Goal: Transaction & Acquisition: Purchase product/service

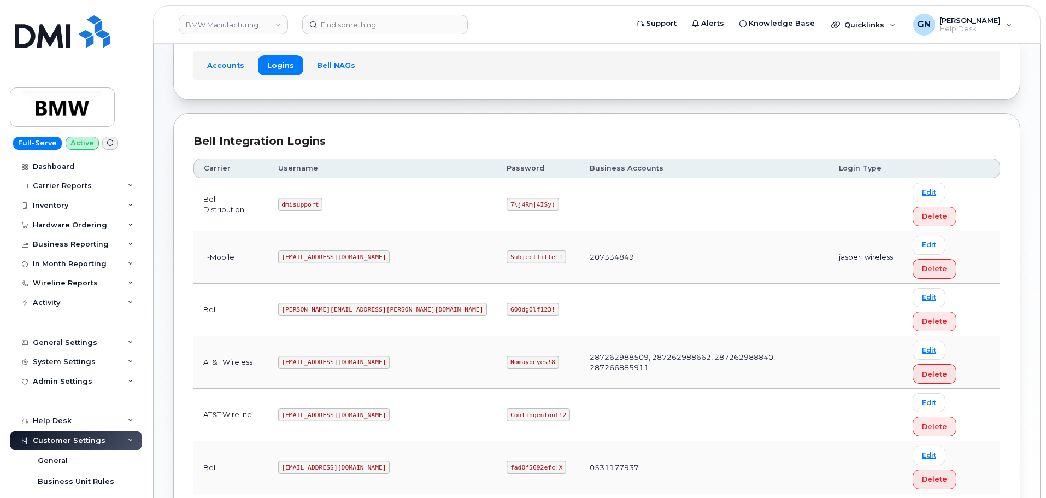
scroll to position [77, 0]
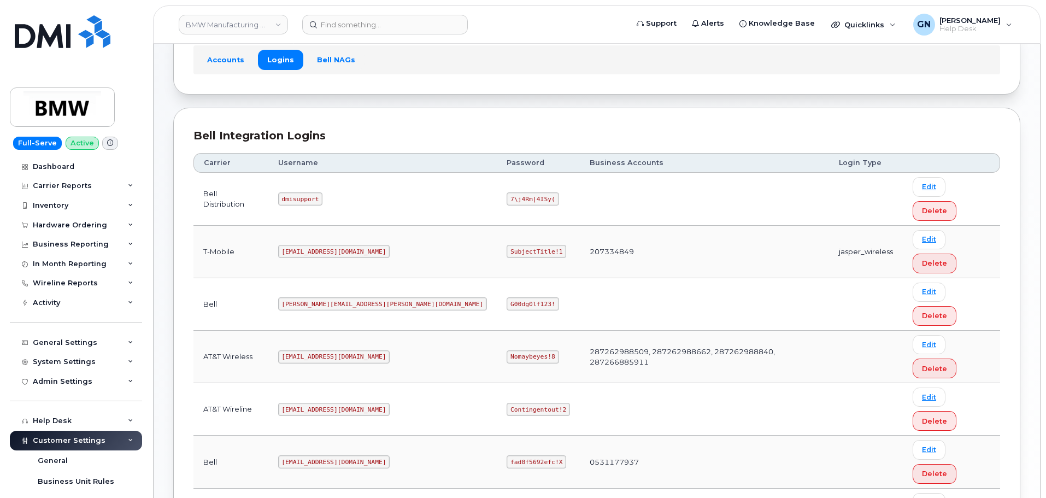
copy code "MS-BMW@dminc.com"
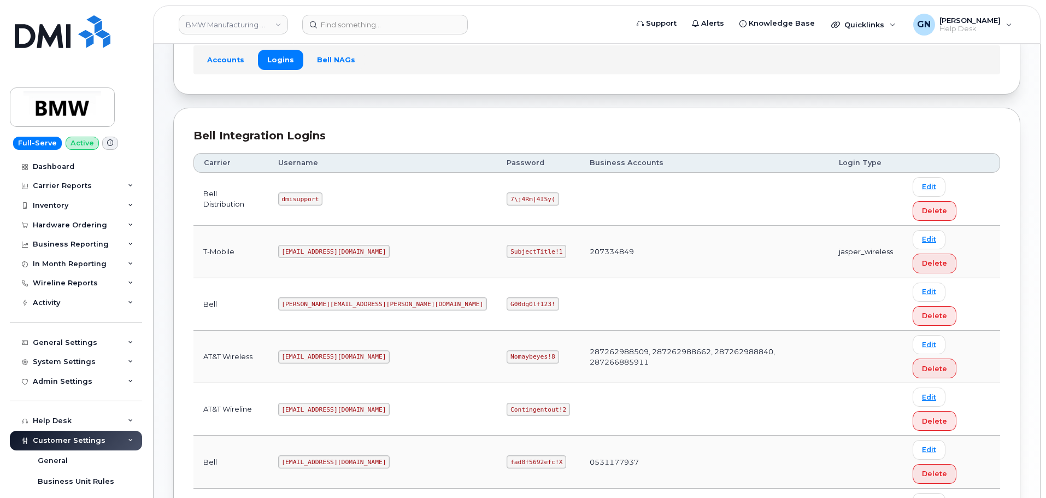
copy code "SubjectTitle!1"
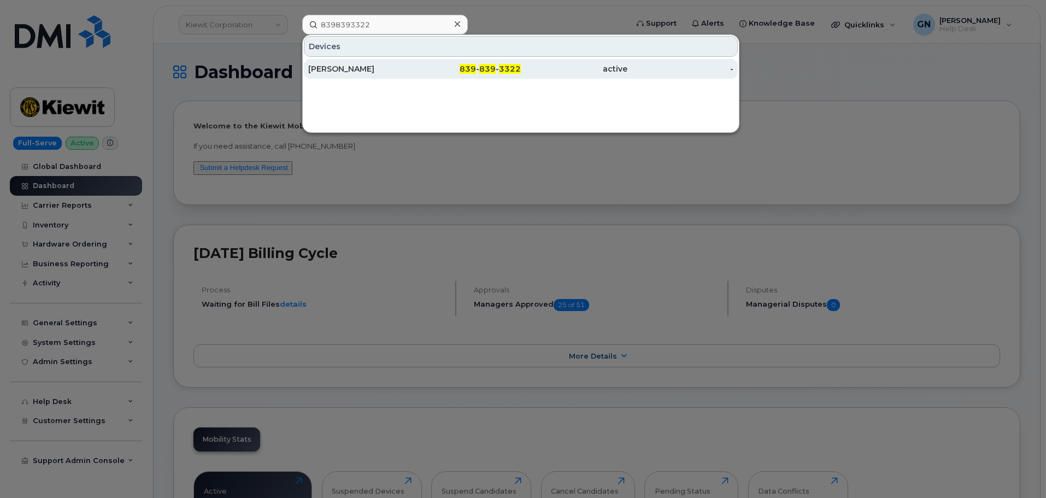
type input "8398393322"
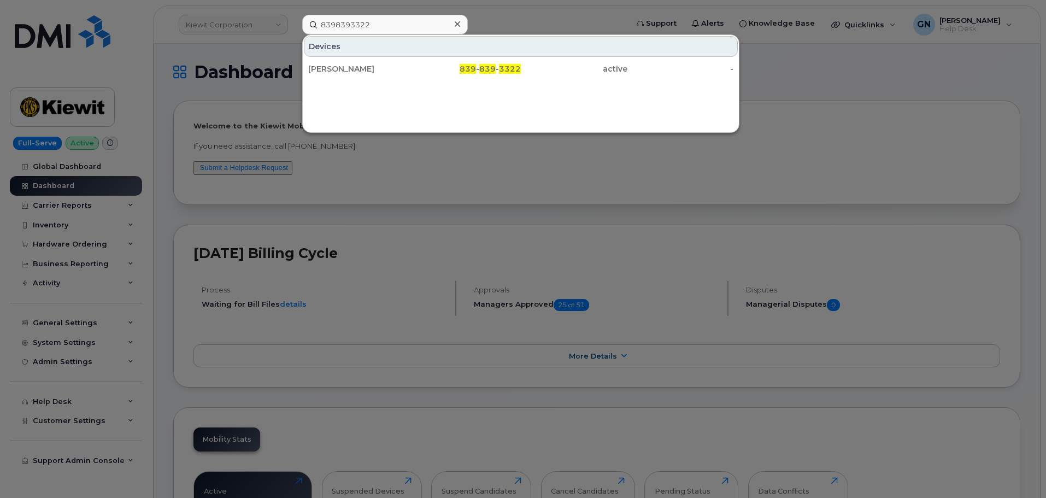
drag, startPoint x: 420, startPoint y: 71, endPoint x: 427, endPoint y: 105, distance: 34.7
click at [420, 71] on div "839 - 839 - 3322" at bounding box center [468, 68] width 107 height 11
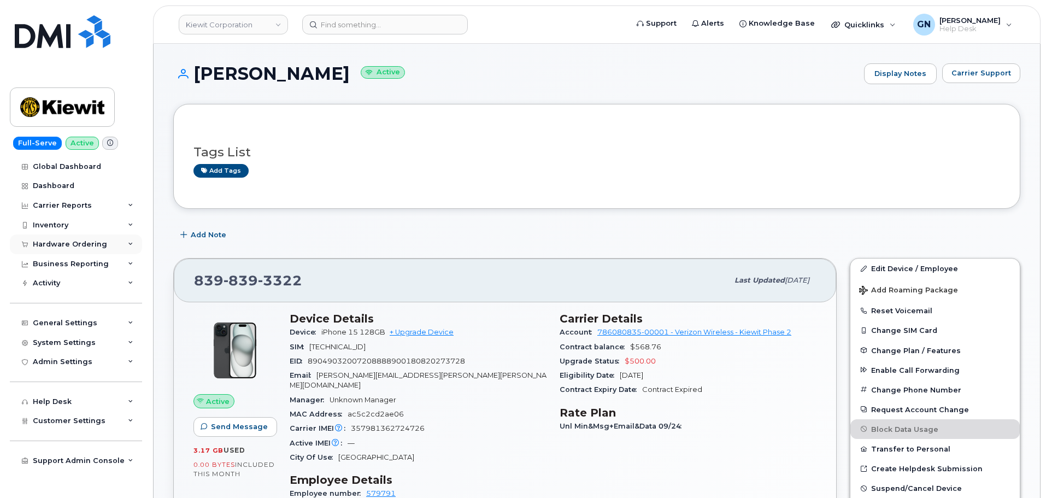
click at [57, 248] on div "Hardware Ordering" at bounding box center [70, 244] width 74 height 9
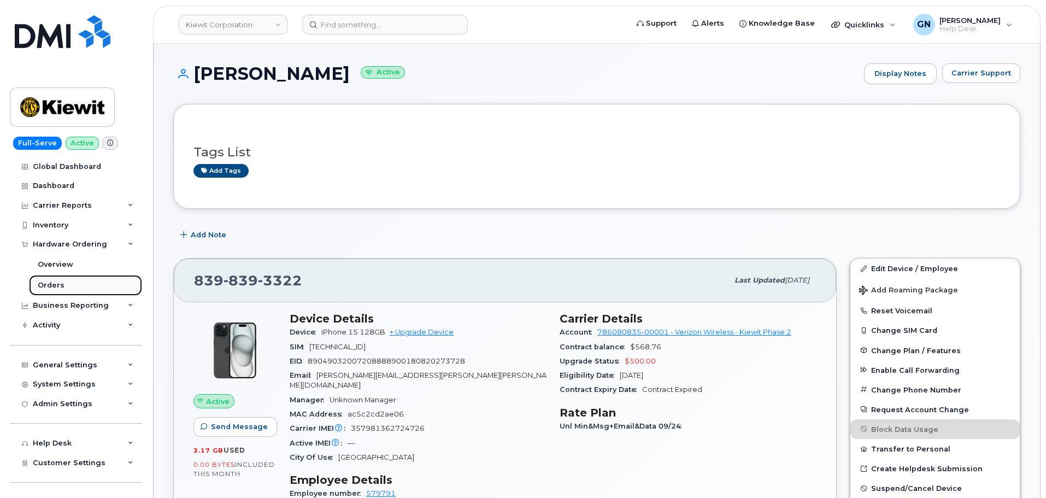
click at [60, 284] on div "Orders" at bounding box center [51, 285] width 27 height 10
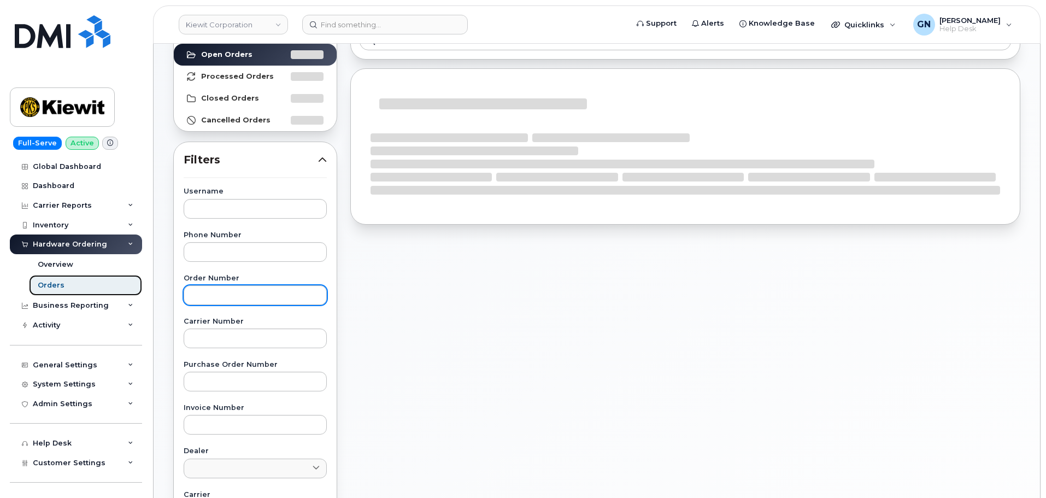
scroll to position [109, 0]
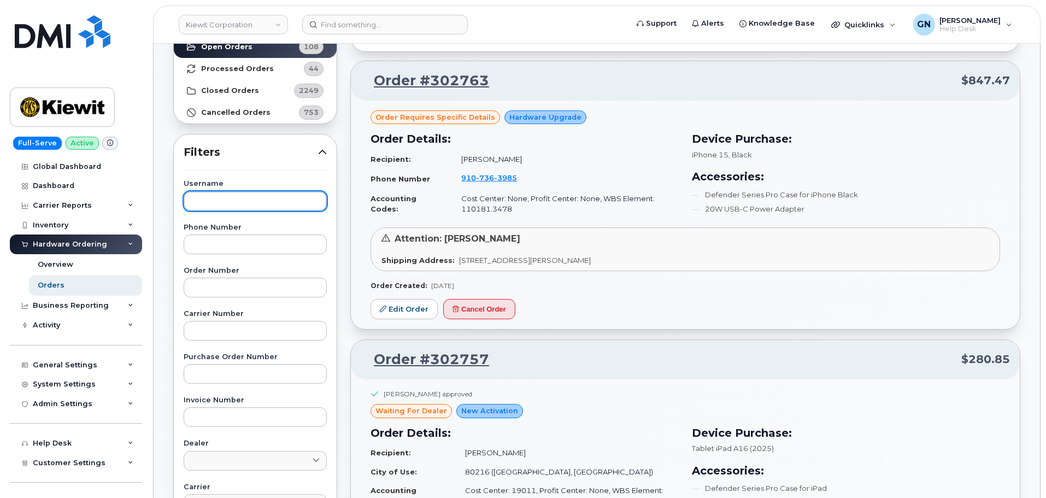
click at [261, 203] on input "text" at bounding box center [255, 201] width 143 height 20
click at [228, 204] on input "text" at bounding box center [255, 201] width 143 height 20
paste input "kevin Hakenewerth"
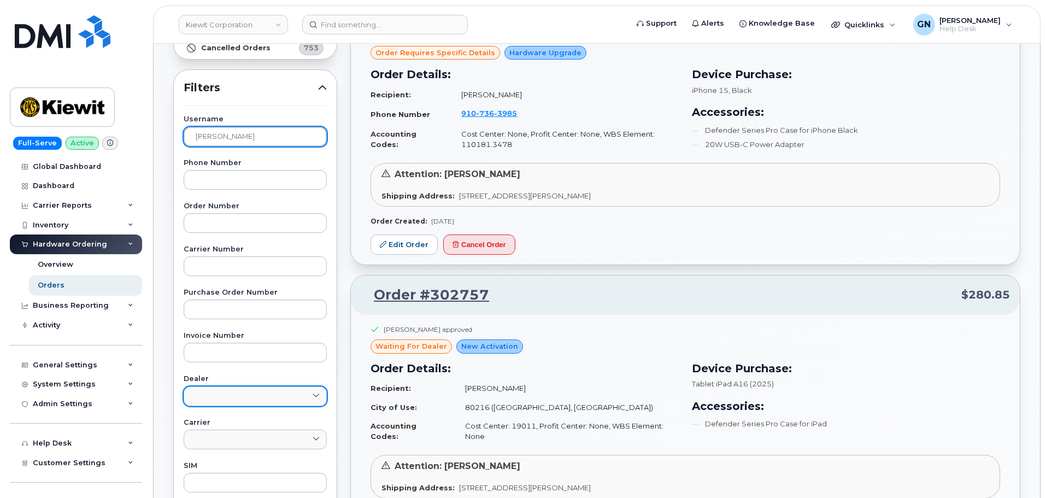
scroll to position [383, 0]
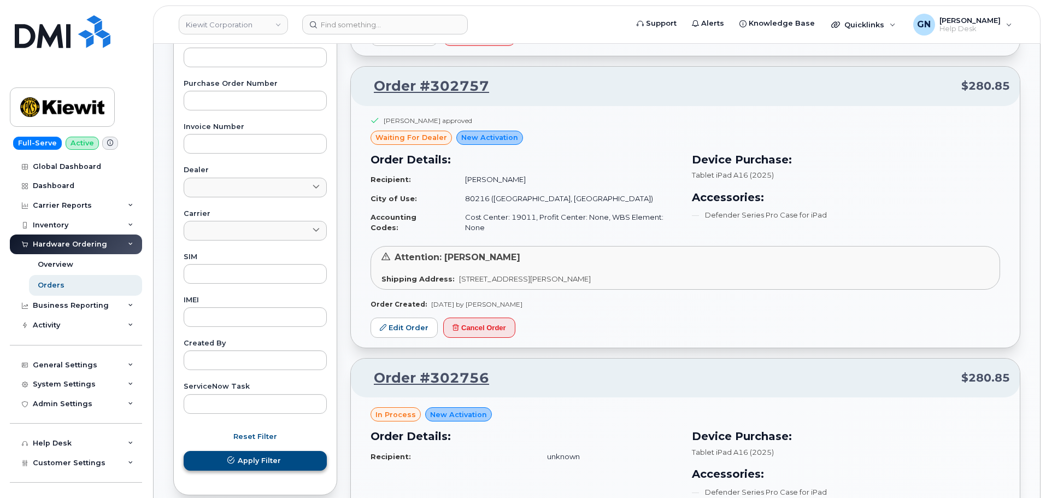
type input "kevin Hakenewerth"
click at [265, 461] on span "Apply Filter" at bounding box center [259, 460] width 43 height 10
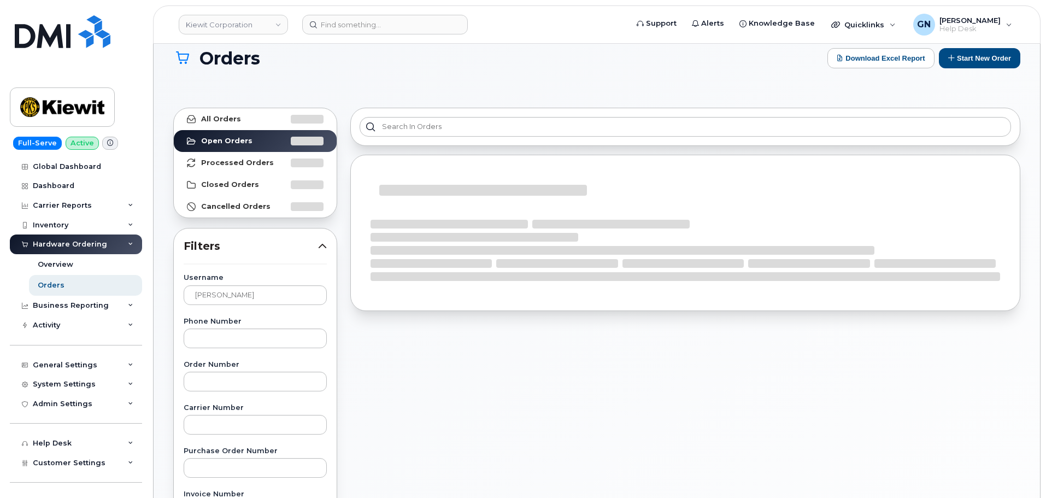
scroll to position [0, 0]
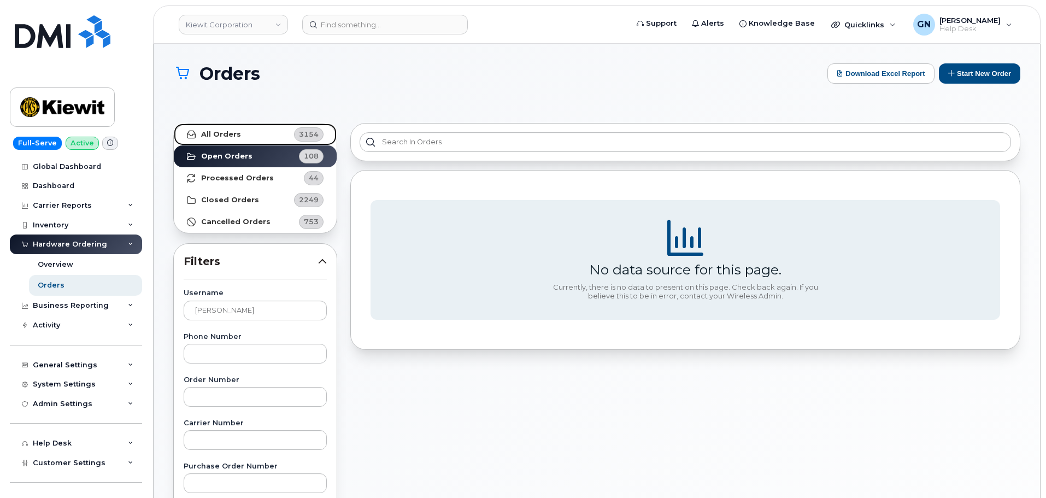
click at [271, 137] on link "All Orders 3154" at bounding box center [255, 135] width 163 height 22
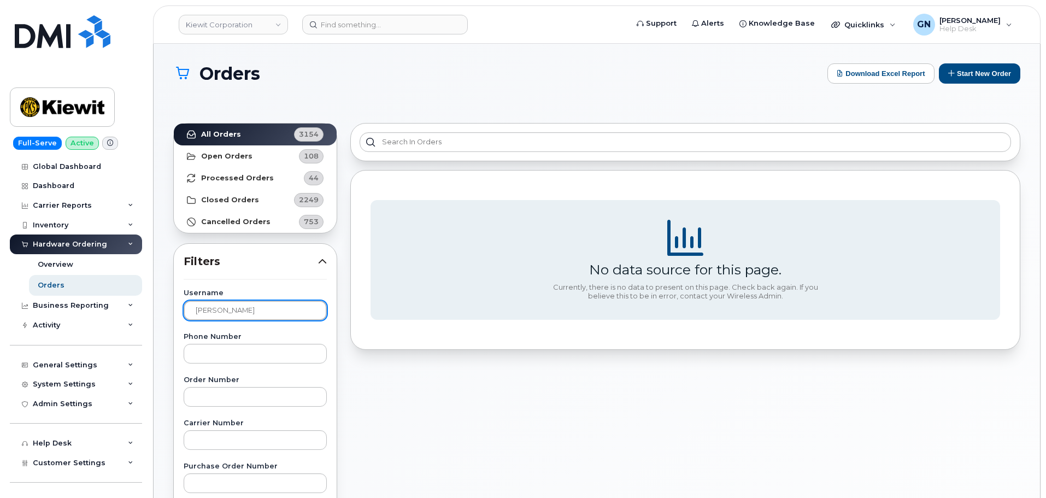
drag, startPoint x: 254, startPoint y: 319, endPoint x: 160, endPoint y: 309, distance: 94.4
click at [281, 304] on input "text" at bounding box center [255, 311] width 143 height 20
paste input "Travis Wood"
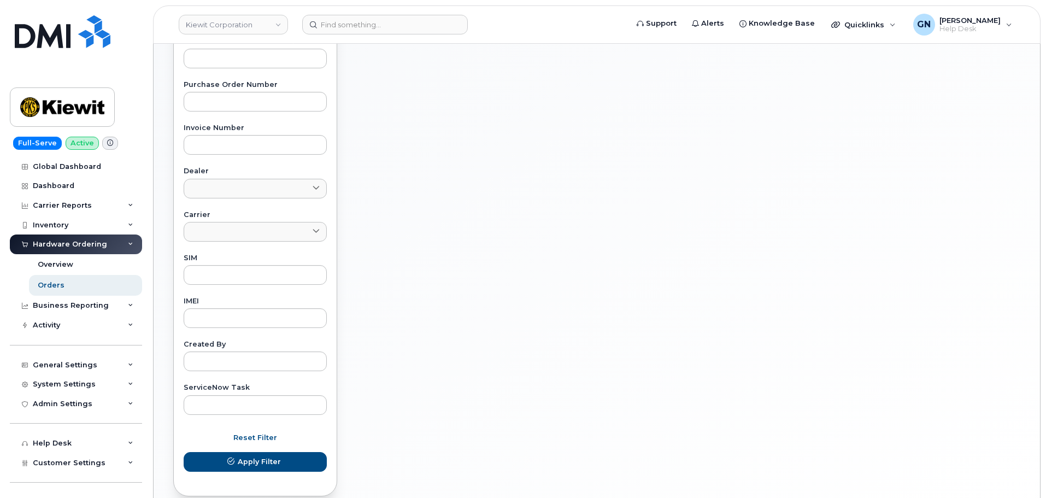
scroll to position [383, 0]
type input "Travis Wood"
drag, startPoint x: 241, startPoint y: 461, endPoint x: 262, endPoint y: 438, distance: 31.4
click at [241, 461] on span "Apply Filter" at bounding box center [259, 460] width 43 height 10
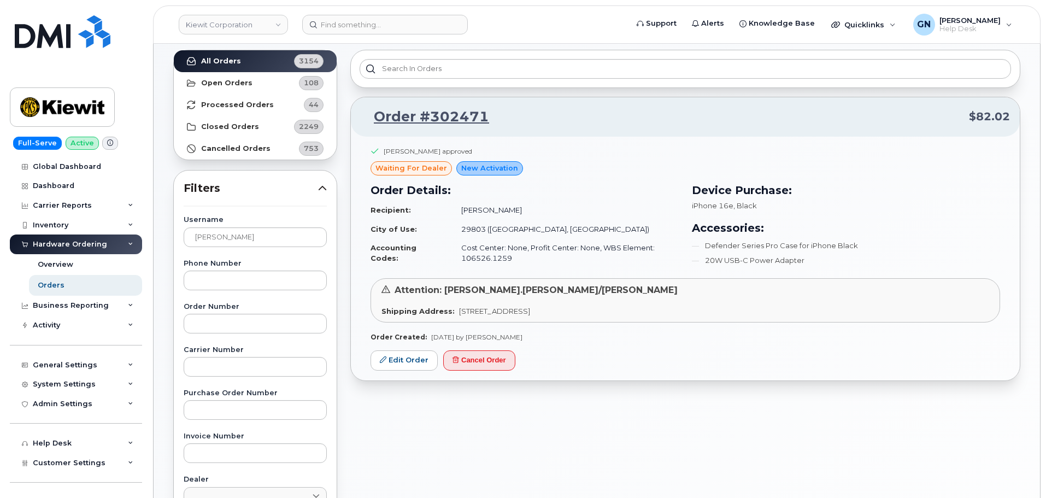
scroll to position [55, 0]
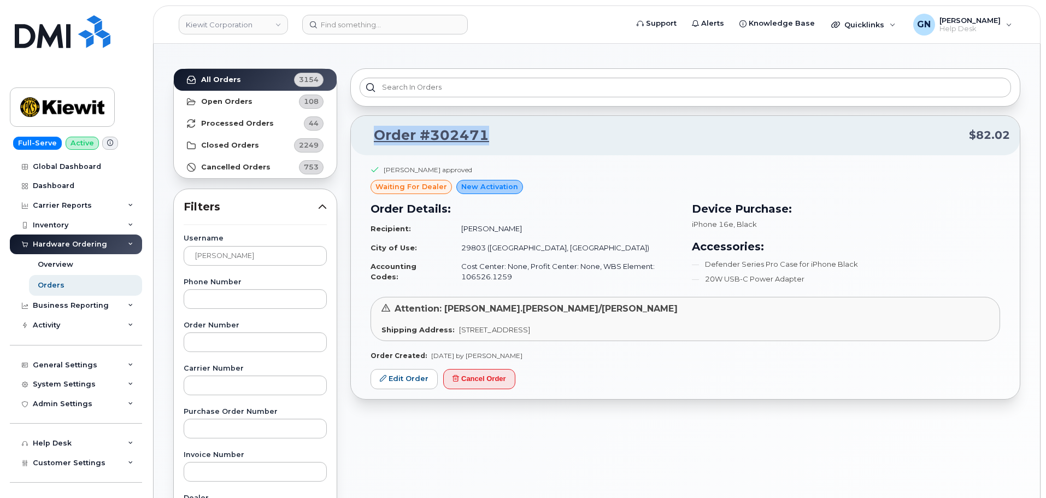
drag, startPoint x: 496, startPoint y: 140, endPoint x: 378, endPoint y: 122, distance: 119.9
click at [378, 122] on div "Order #302471 $82.02" at bounding box center [685, 135] width 669 height 39
copy link "Order #302471"
click at [56, 104] on img at bounding box center [62, 107] width 84 height 32
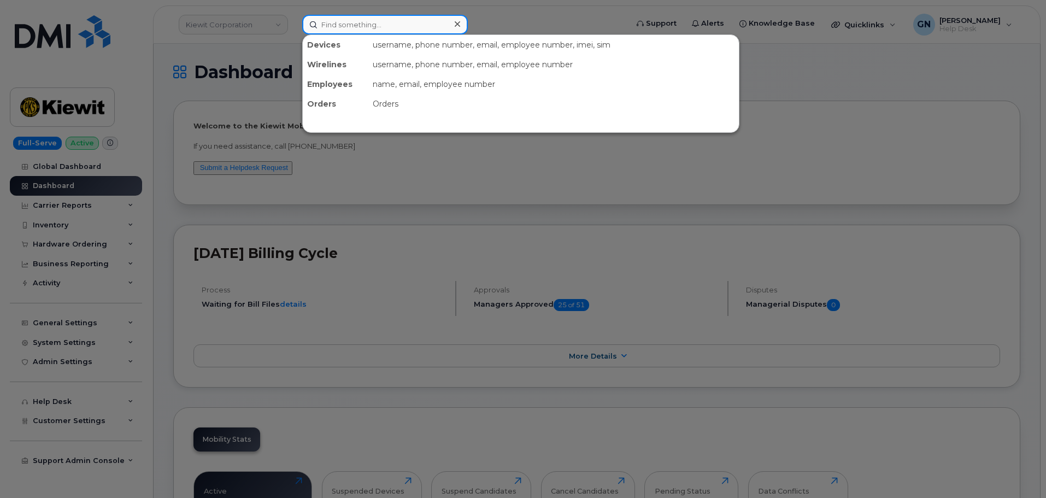
click at [381, 21] on input at bounding box center [385, 25] width 166 height 20
paste input "4123989760"
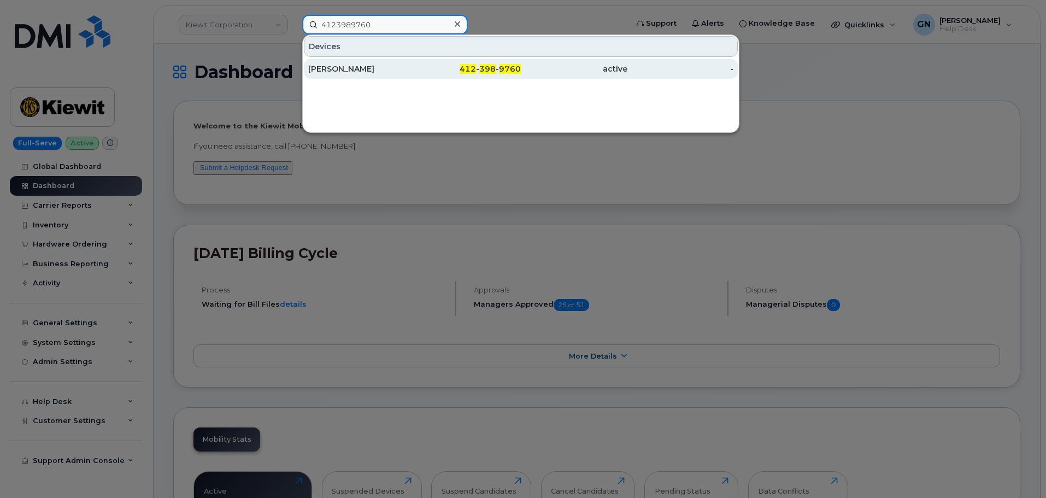
type input "4123989760"
click at [403, 72] on div "TIMOTHY R CONROY" at bounding box center [361, 68] width 107 height 11
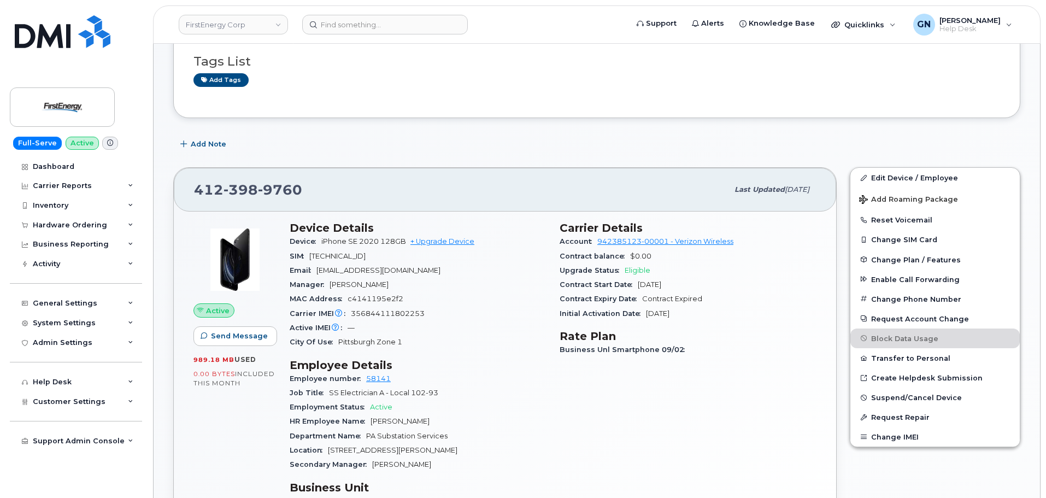
scroll to position [219, 0]
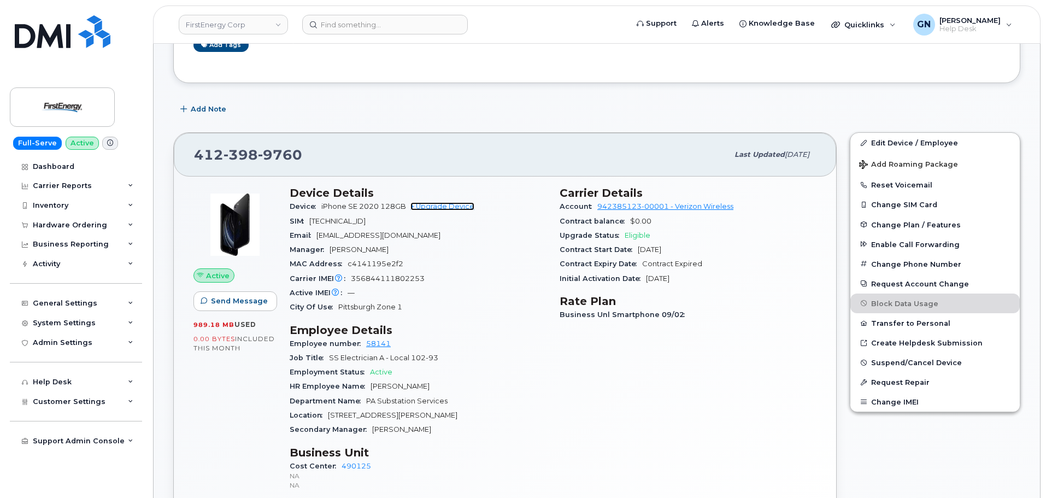
click at [436, 205] on link "+ Upgrade Device" at bounding box center [442, 206] width 64 height 8
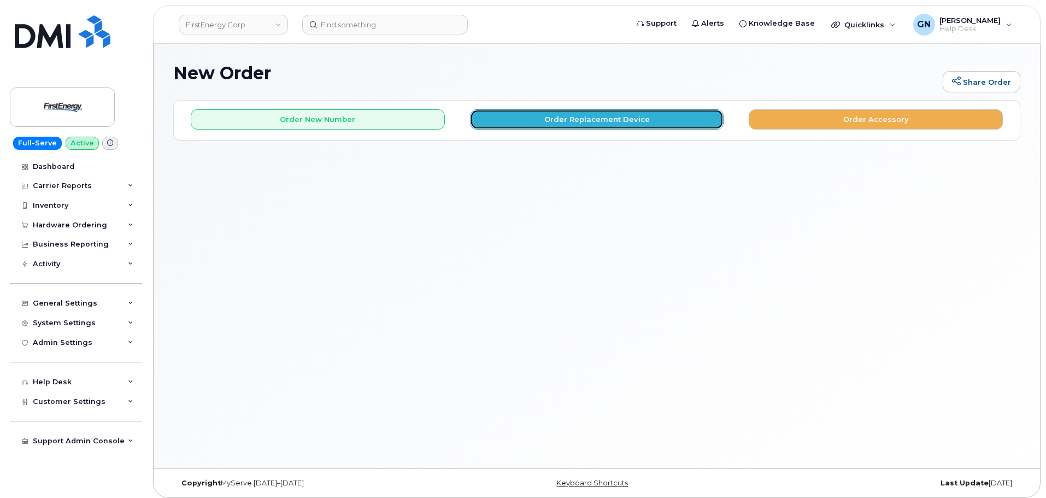
click at [515, 121] on button "Order Replacement Device" at bounding box center [597, 119] width 254 height 20
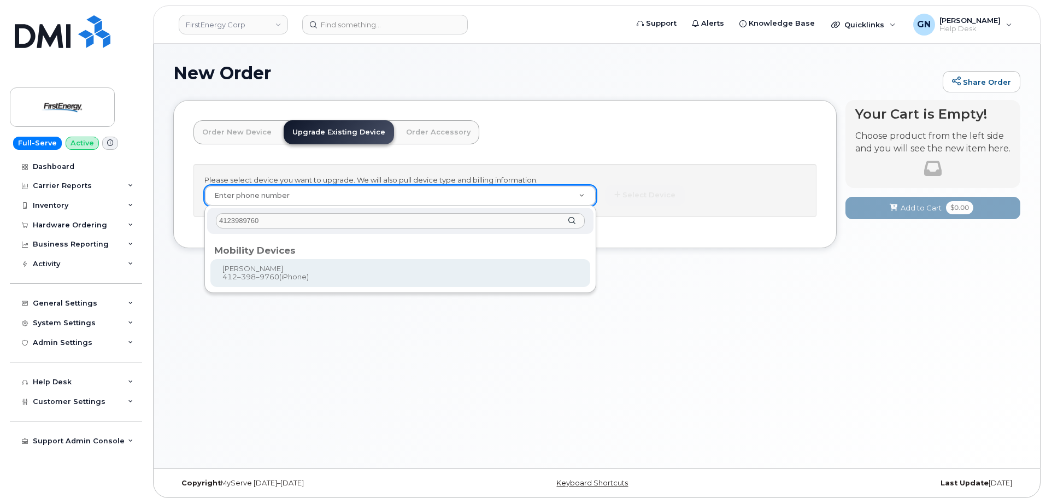
type input "4123989760"
type input "828485"
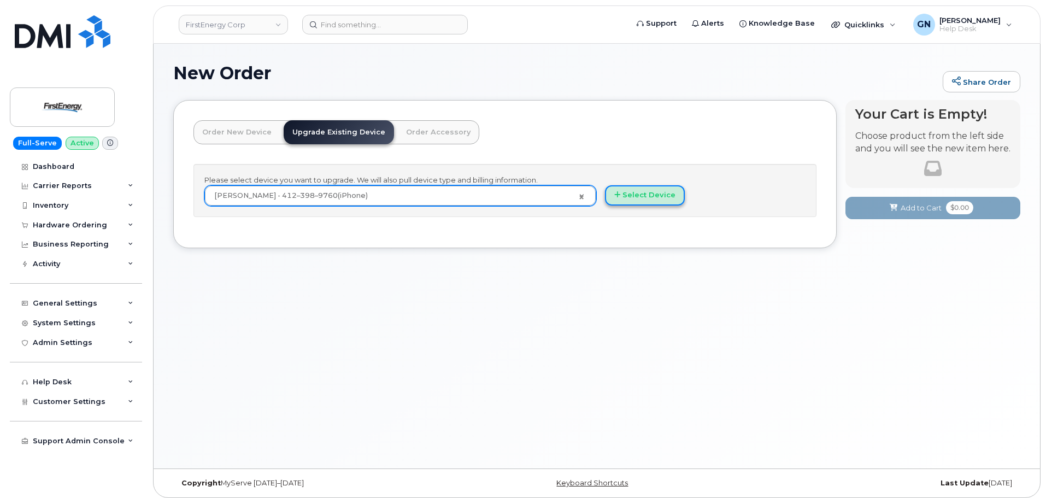
click at [645, 201] on button "Select Device" at bounding box center [645, 195] width 80 height 20
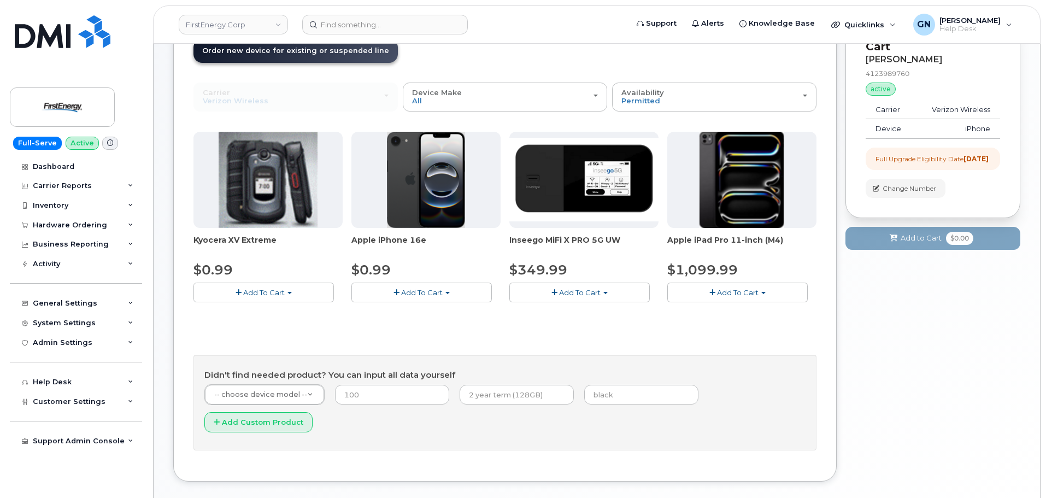
scroll to position [109, 0]
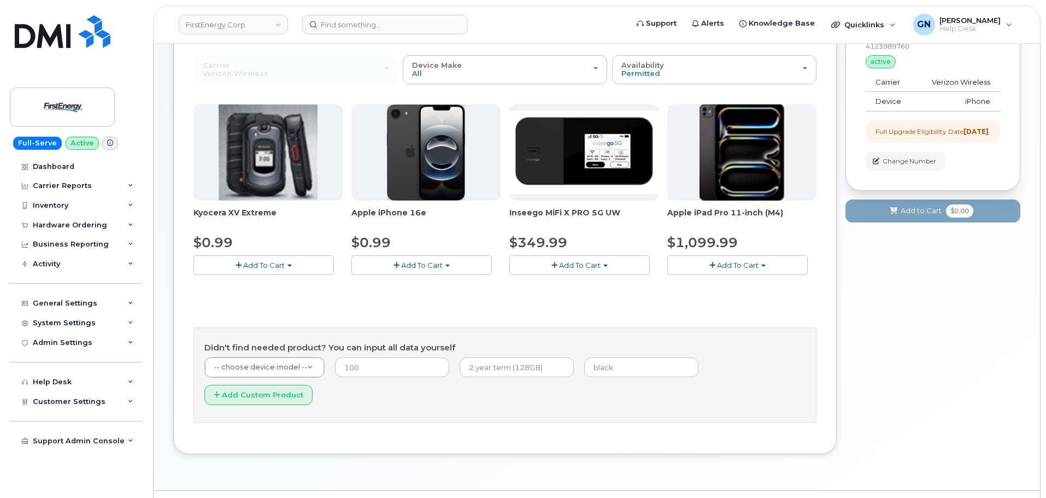
click at [437, 265] on span "Add To Cart" at bounding box center [422, 265] width 42 height 9
click at [410, 289] on link "$0.99 - 2 Year Upgrade" at bounding box center [406, 286] width 105 height 14
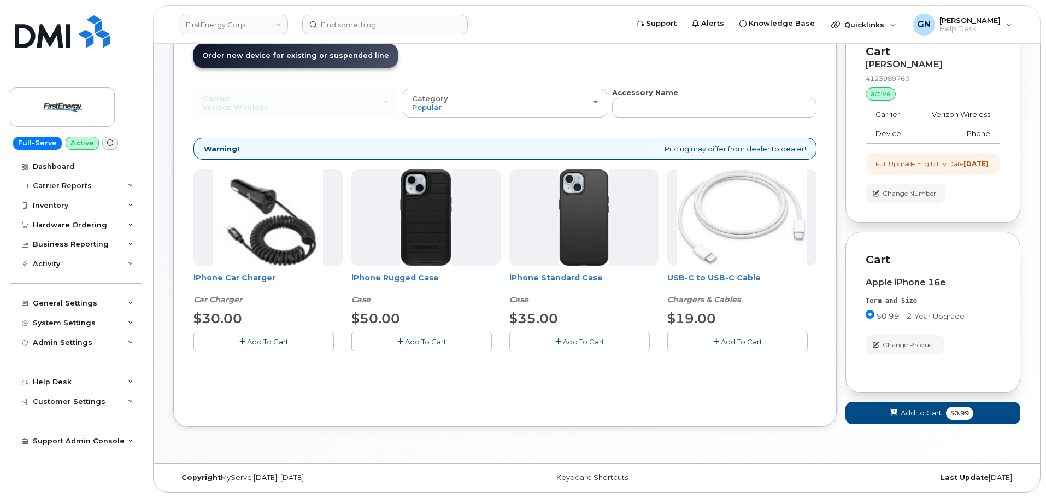
click at [452, 332] on button "Add To Cart" at bounding box center [421, 341] width 140 height 19
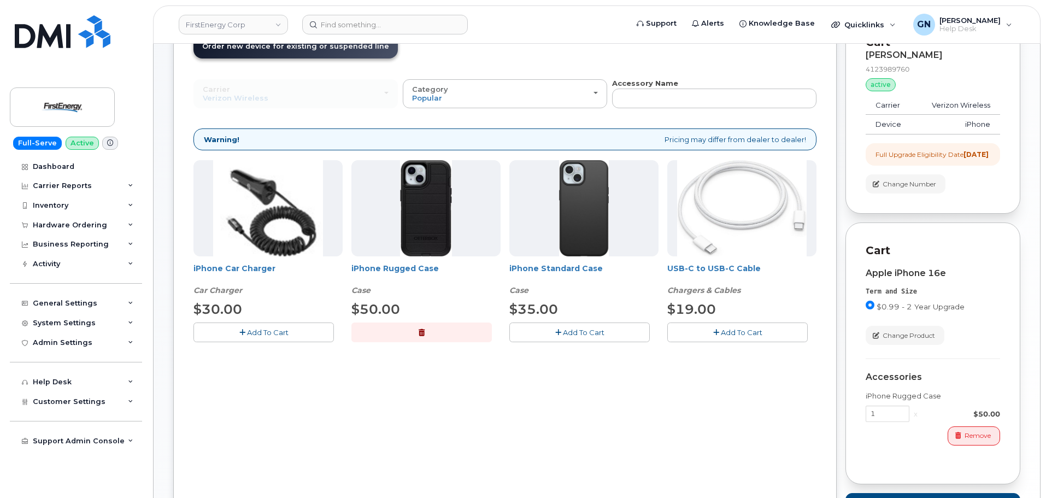
click at [710, 339] on button "Add To Cart" at bounding box center [737, 331] width 140 height 19
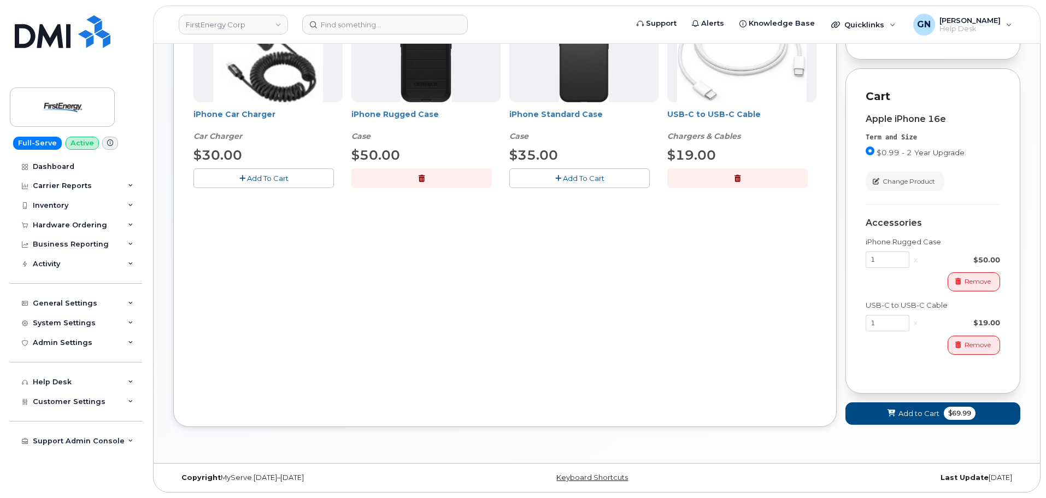
scroll to position [250, 0]
click at [893, 411] on icon at bounding box center [891, 413] width 8 height 7
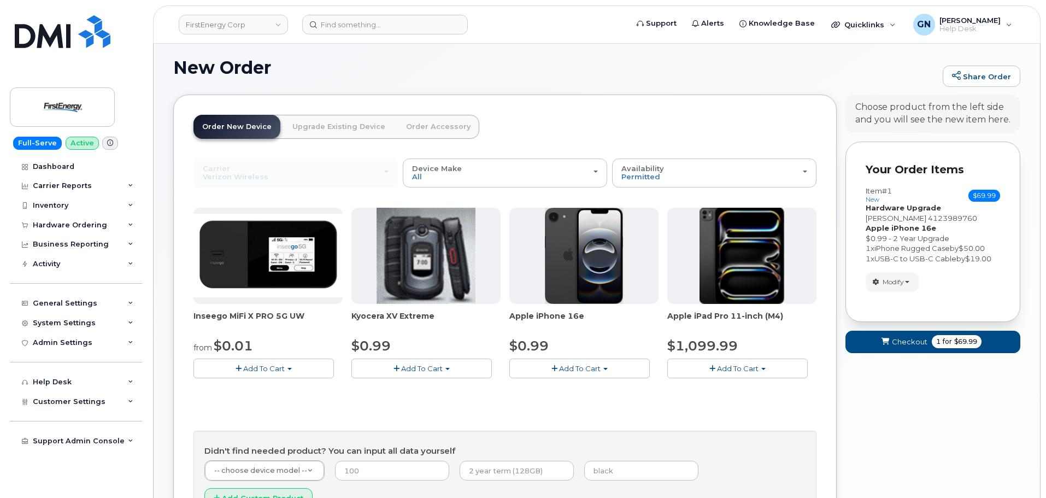
scroll to position [109, 0]
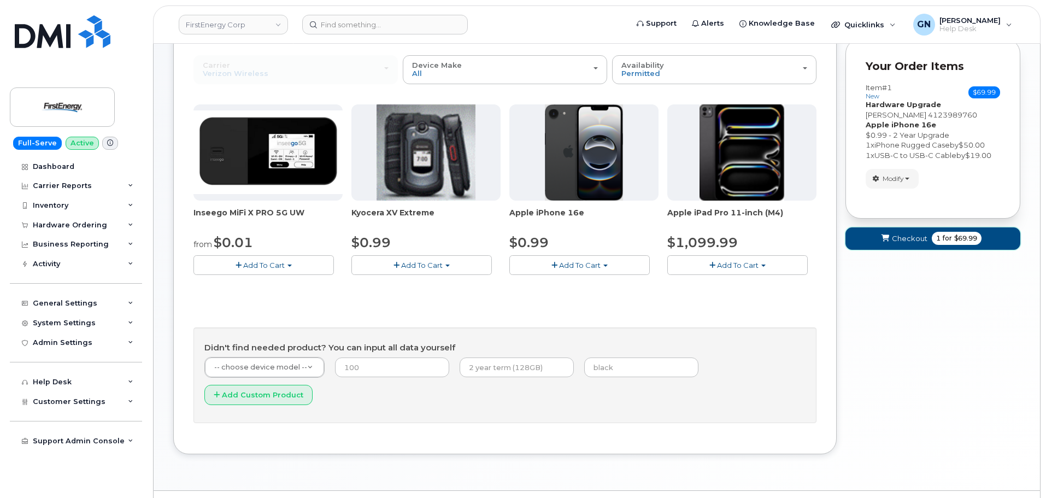
click at [909, 241] on span "Checkout" at bounding box center [910, 238] width 36 height 10
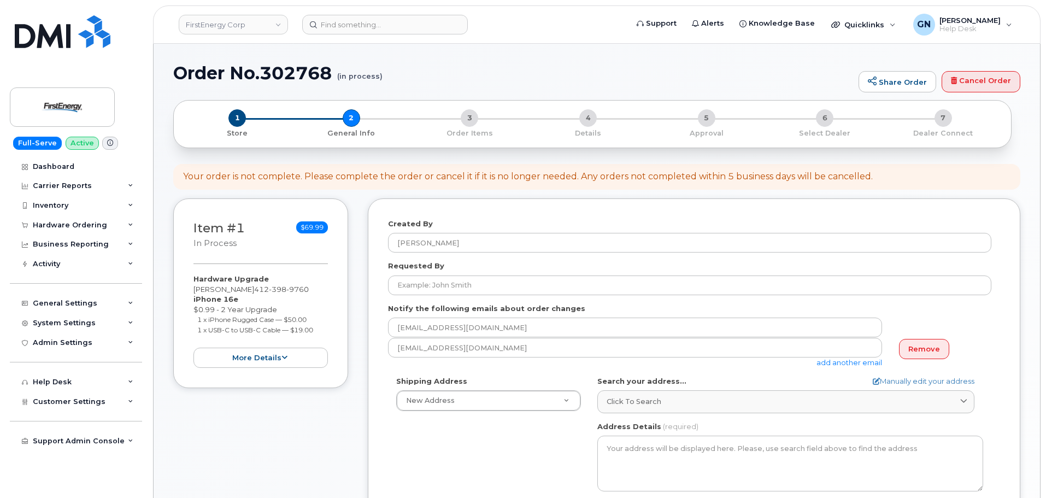
select select
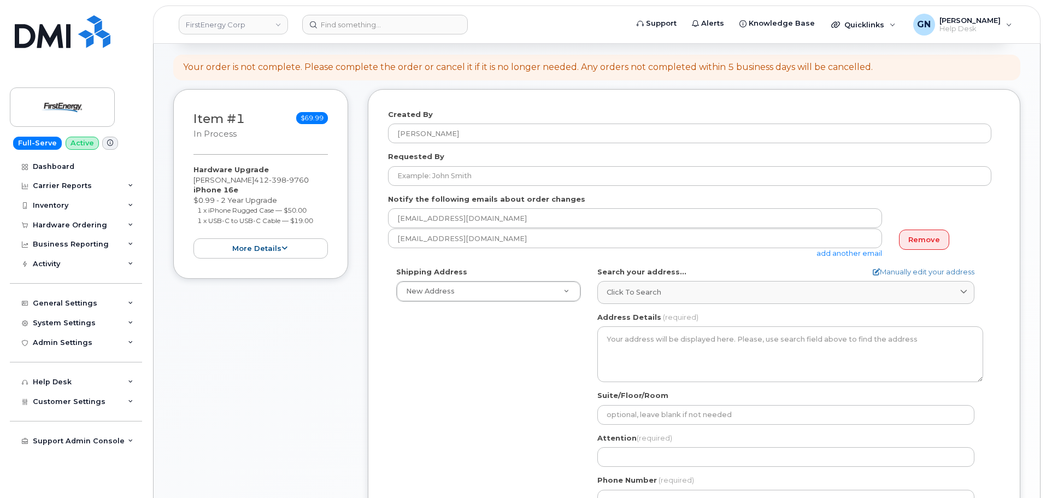
scroll to position [109, 0]
click at [935, 242] on link "Remove" at bounding box center [924, 240] width 50 height 20
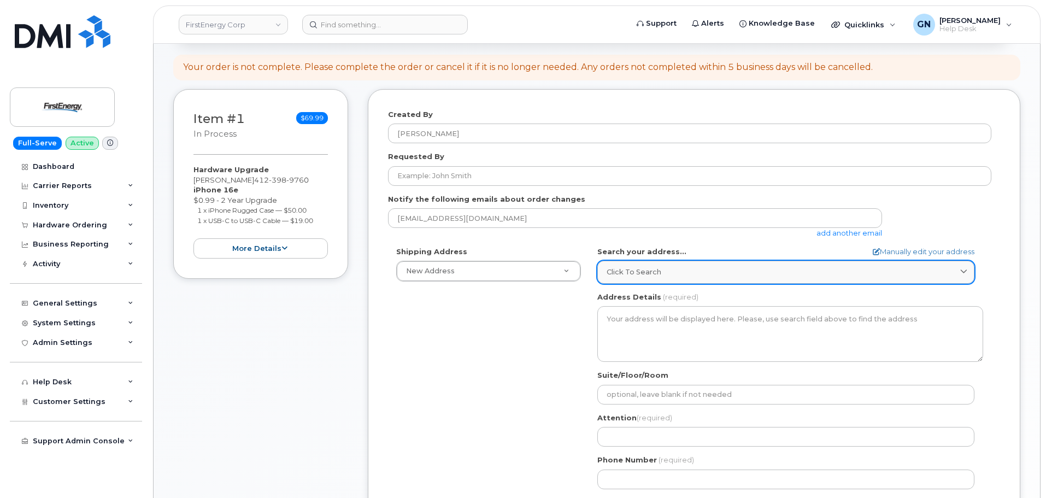
click at [645, 274] on span "Click to search" at bounding box center [634, 272] width 55 height 10
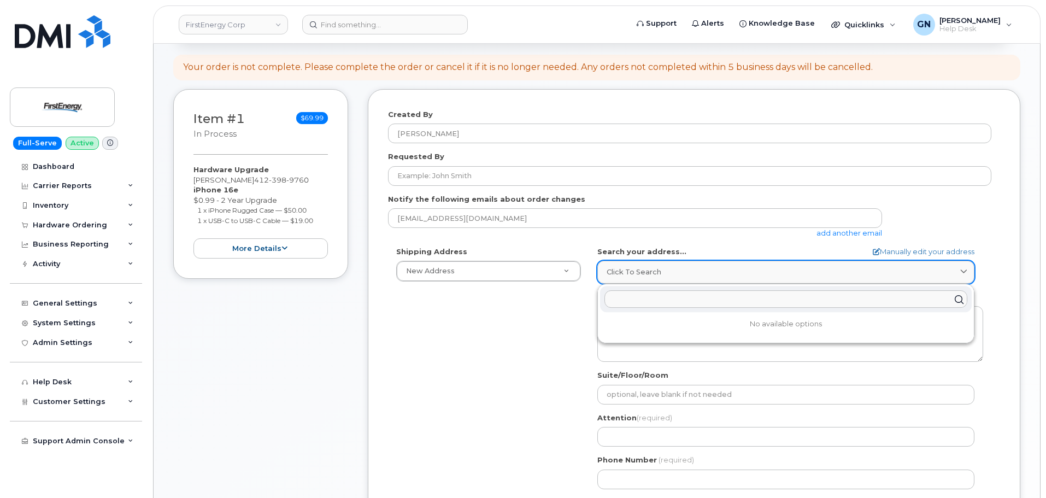
paste input "2127 Kenneth ave New Kensington PA 15068"
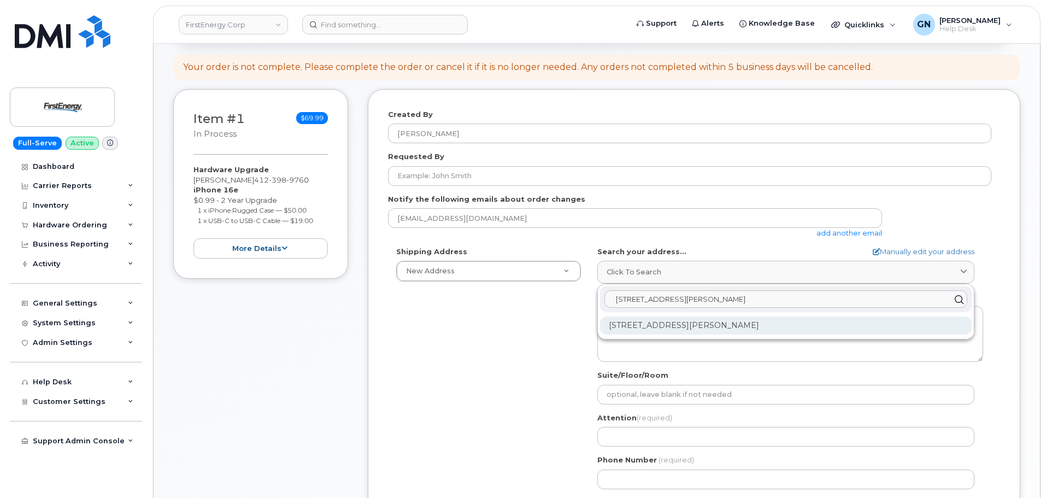
type input "2127 Kenneth ave New Kensington PA 15068"
click at [668, 325] on div "2127 Kenneth Ave New Kensington PA 15068-2144" at bounding box center [786, 325] width 372 height 18
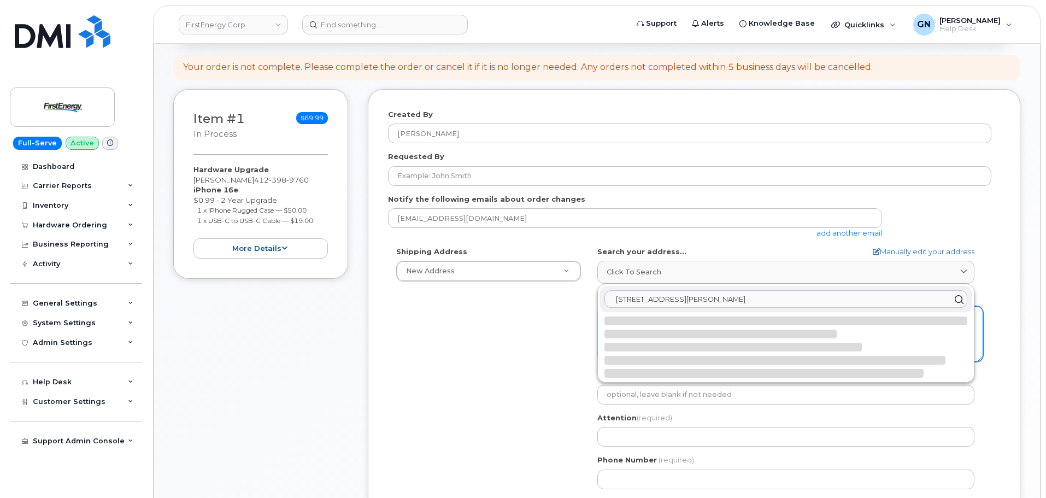
select select
type textarea "2127 Kenneth Ave NEW KENSINGTON PA 15068-2144 UNITED STATES"
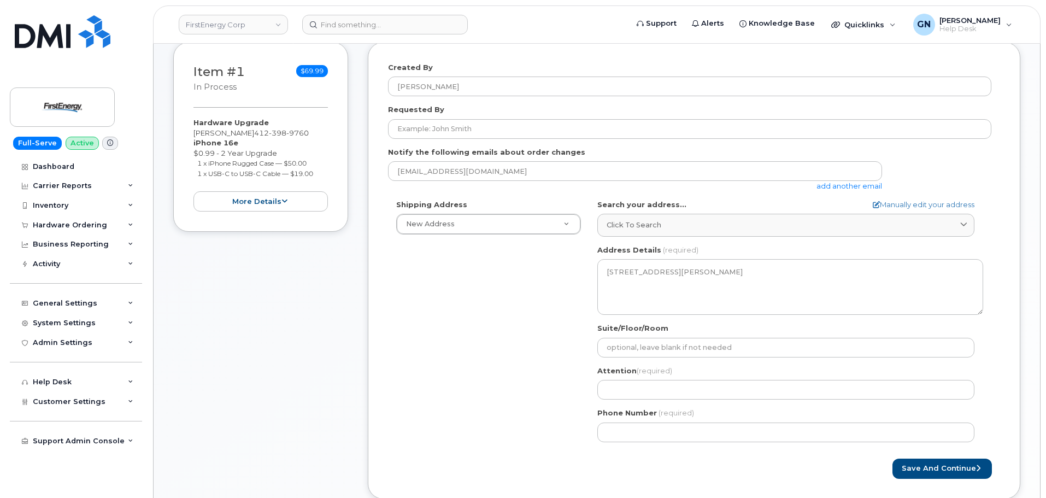
scroll to position [219, 0]
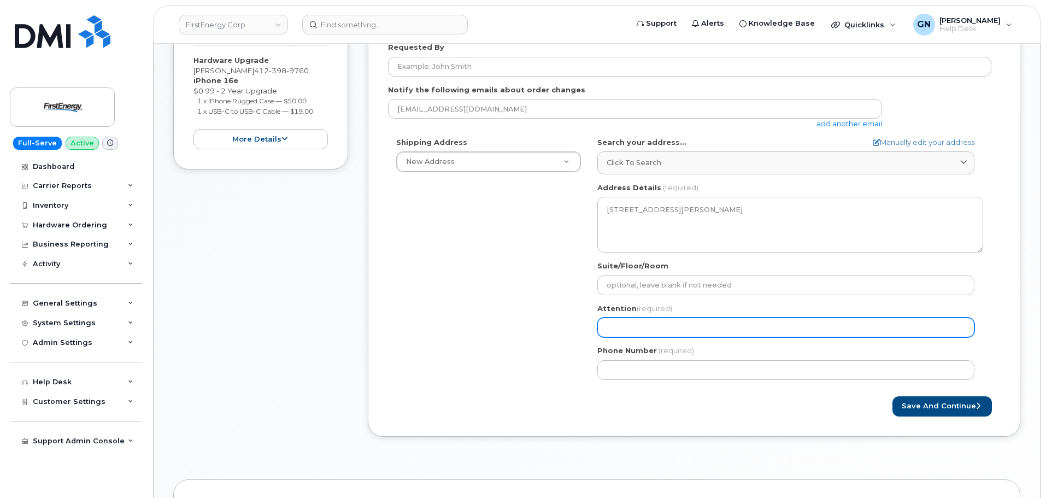
click at [641, 324] on input "Attention (required)" at bounding box center [785, 327] width 377 height 20
paste input "[PERSON_NAME]"
select select
type input "[PERSON_NAME]"
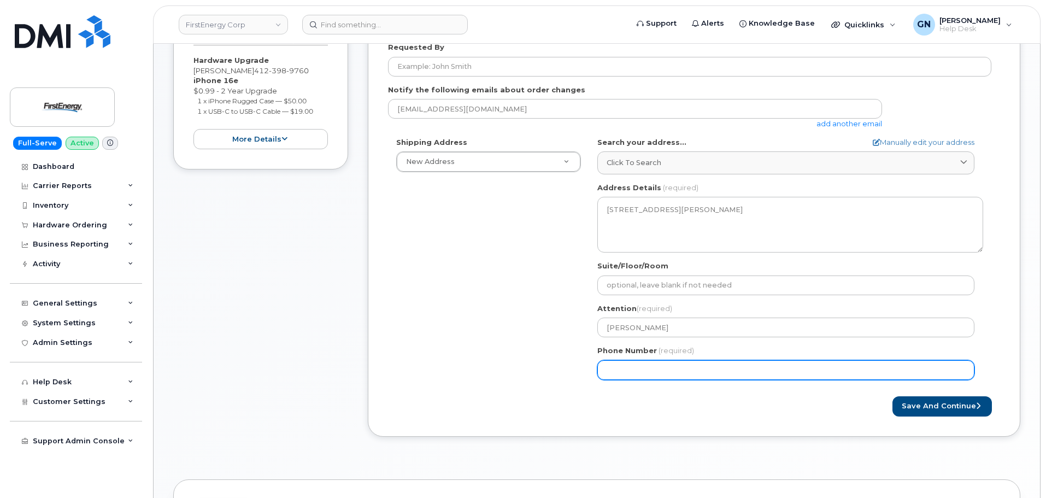
click at [676, 373] on input "Phone Number" at bounding box center [785, 370] width 377 height 20
paste input "7249947814"
select select
type input "7249947814"
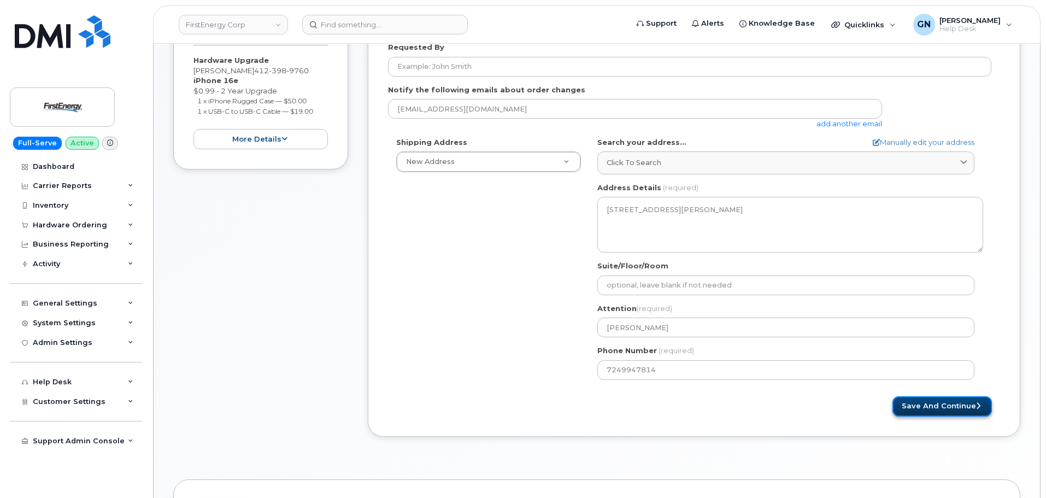
click at [945, 405] on button "Save and Continue" at bounding box center [941, 406] width 99 height 20
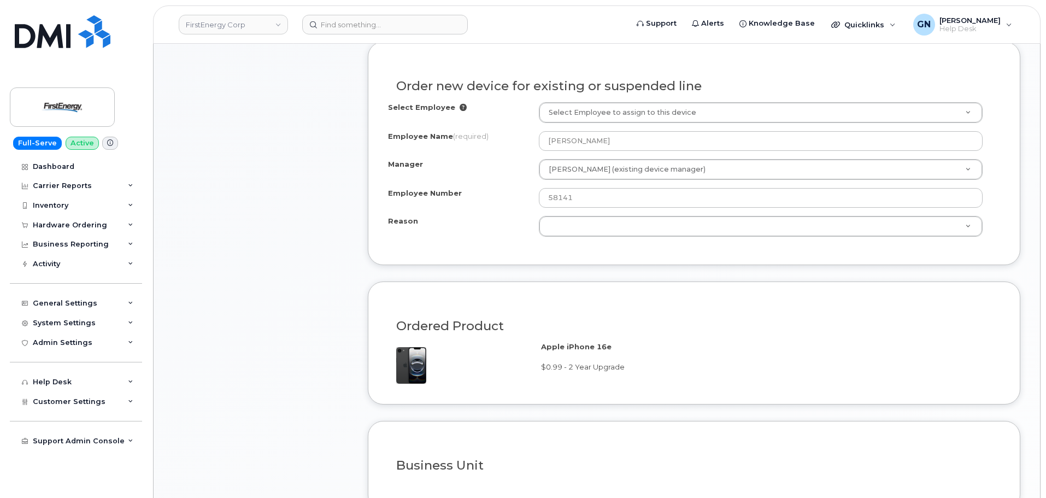
scroll to position [546, 0]
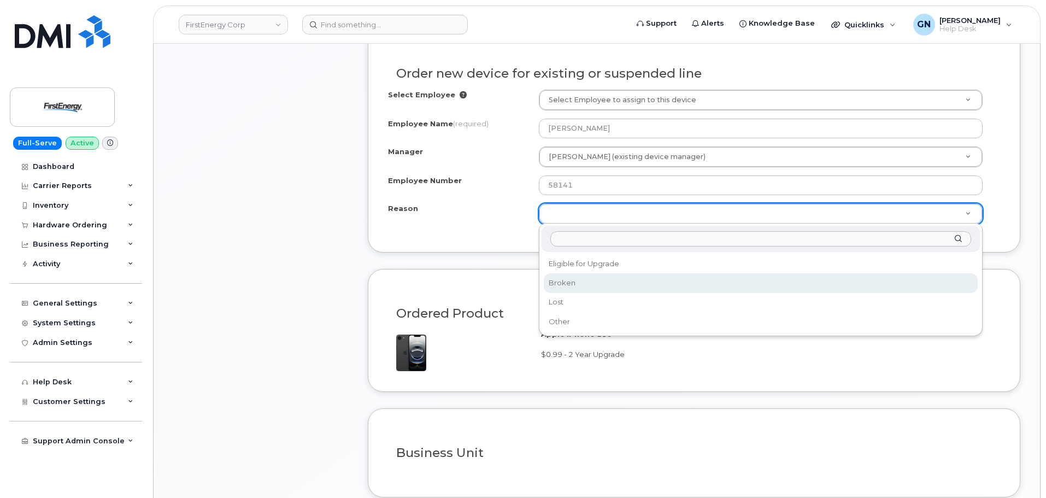
select select "broken"
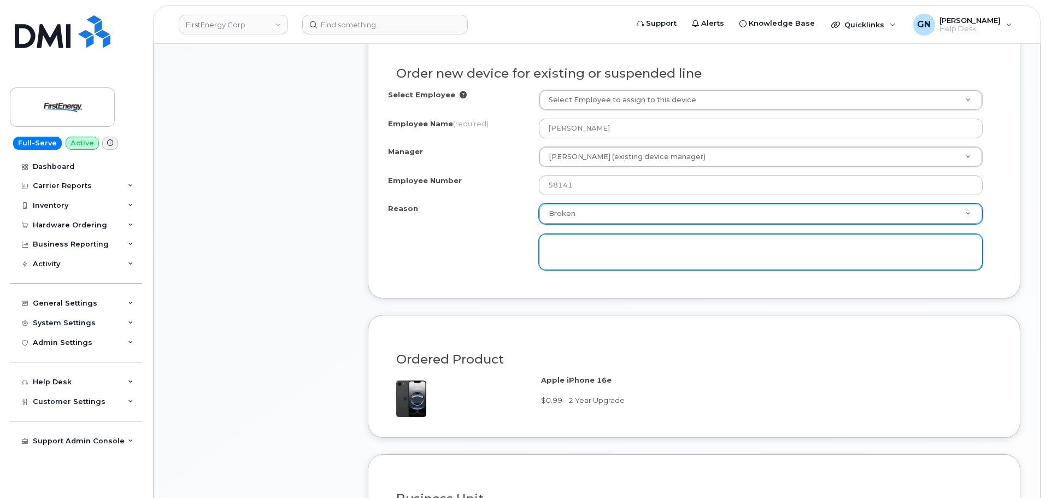
click at [583, 252] on textarea at bounding box center [761, 252] width 444 height 36
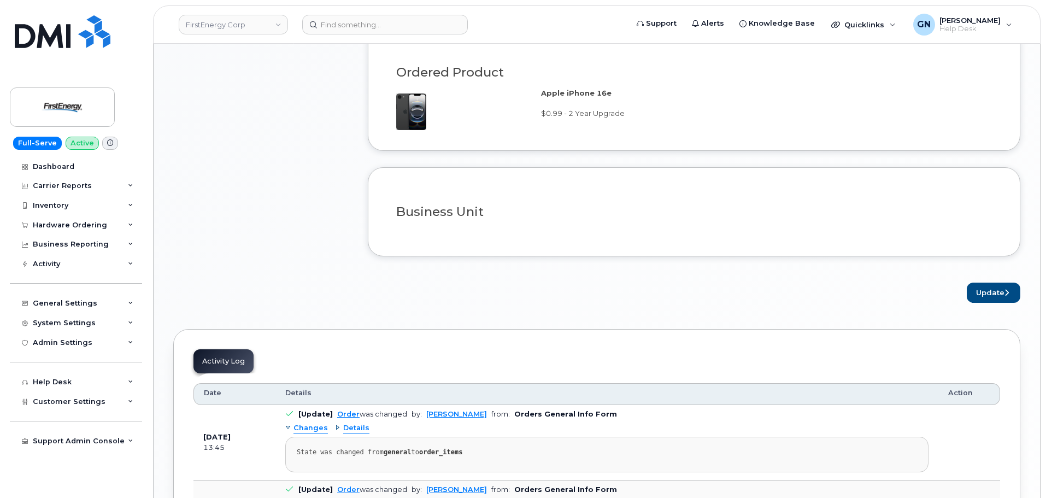
scroll to position [874, 0]
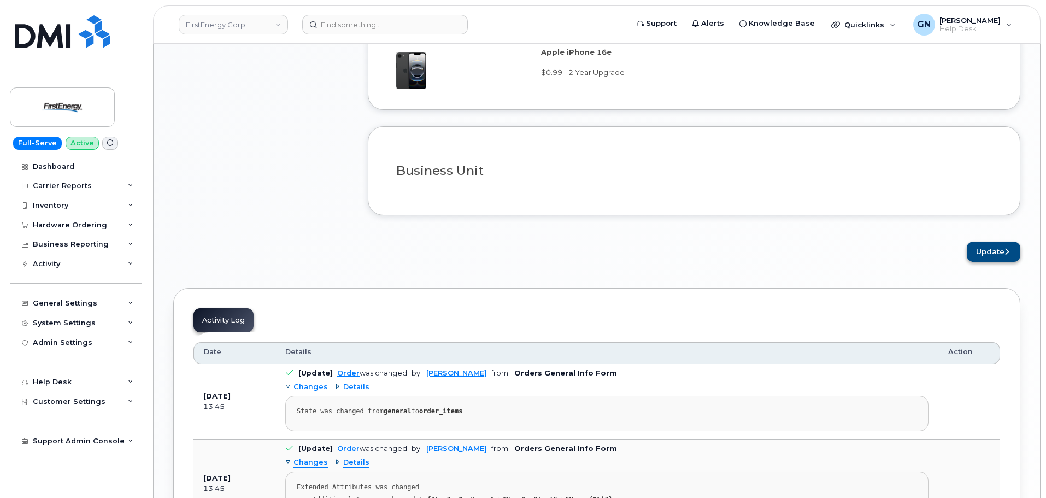
type textarea "screen shattered"
click at [985, 249] on button "Update" at bounding box center [994, 252] width 54 height 20
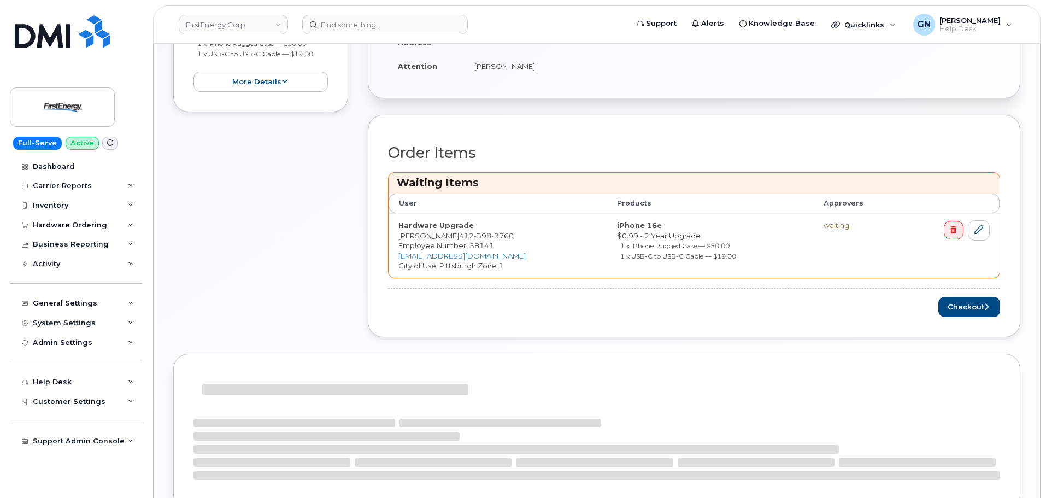
scroll to position [328, 0]
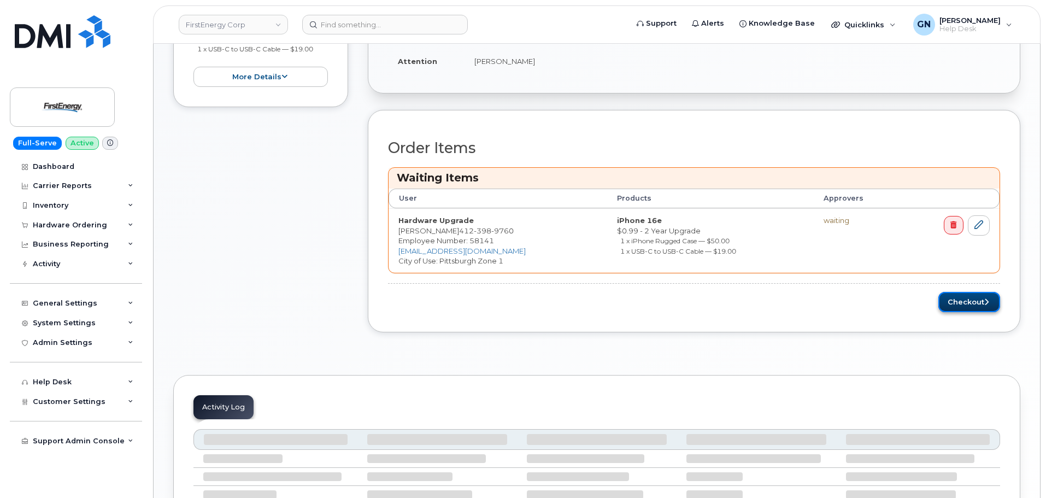
click at [952, 302] on button "Checkout" at bounding box center [969, 302] width 62 height 20
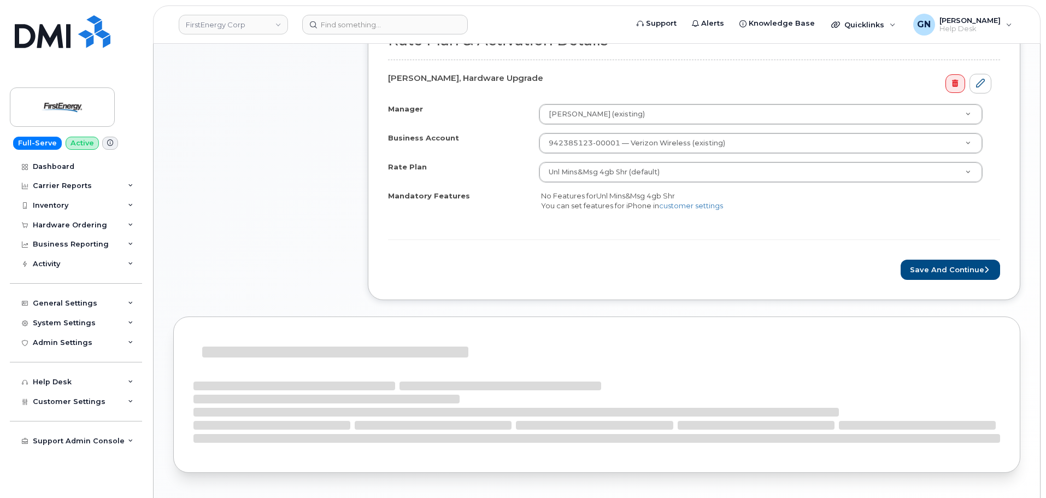
scroll to position [328, 0]
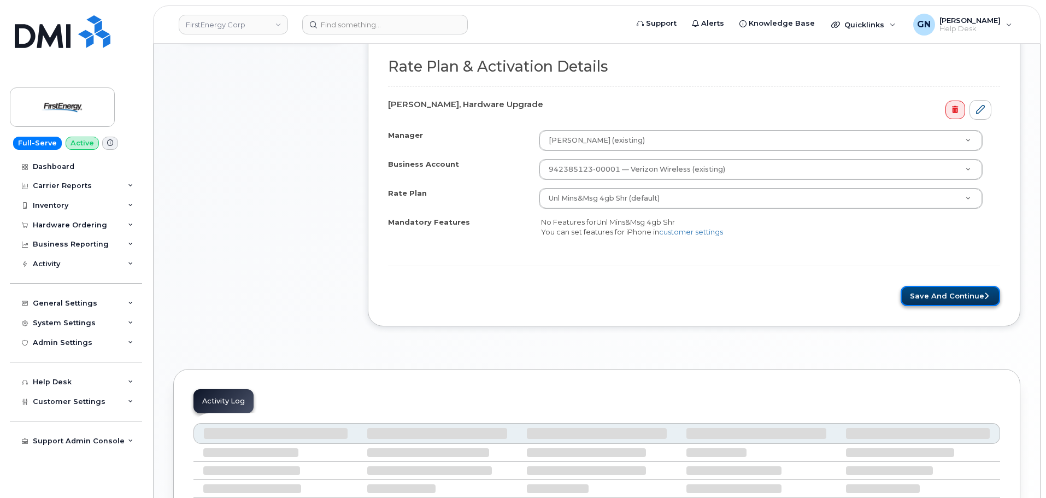
click at [923, 299] on button "Save and Continue" at bounding box center [950, 296] width 99 height 20
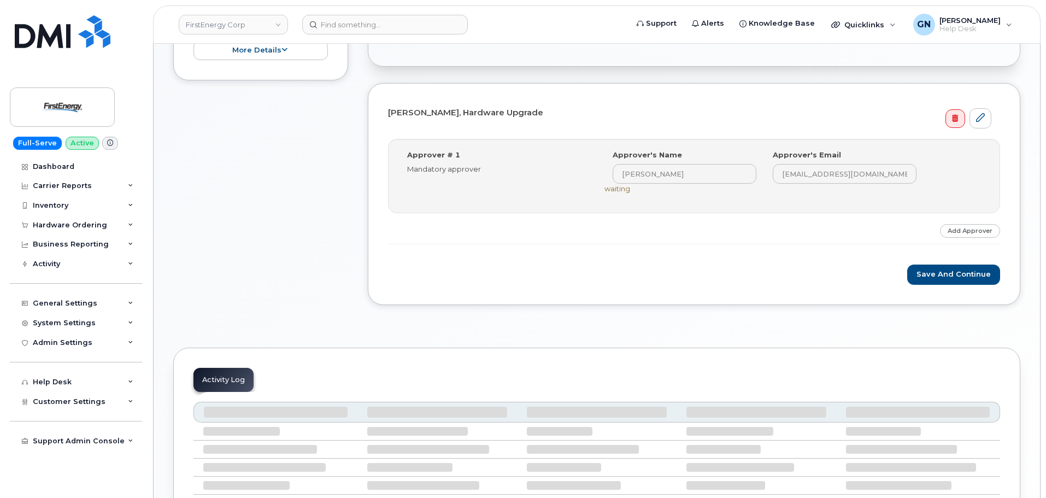
scroll to position [219, 0]
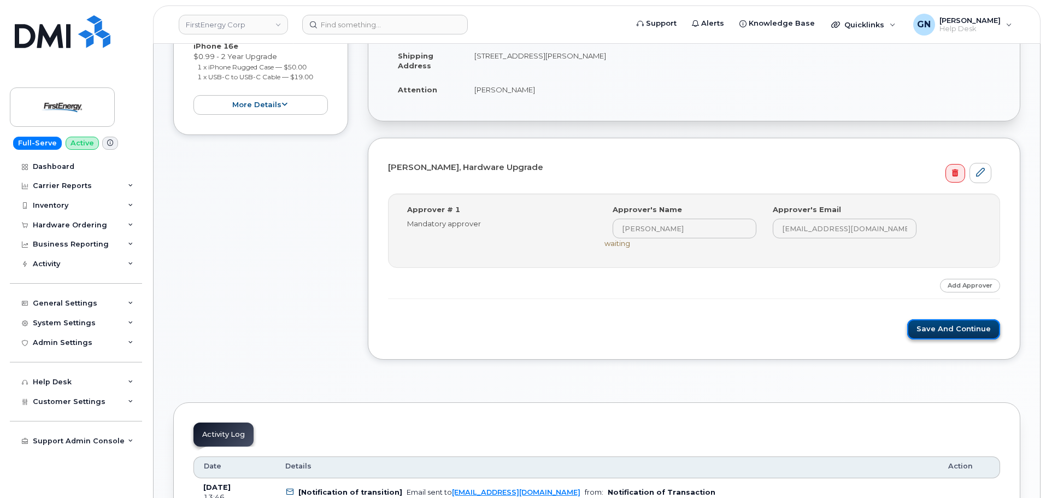
click at [945, 333] on button "Save and Continue" at bounding box center [953, 329] width 93 height 20
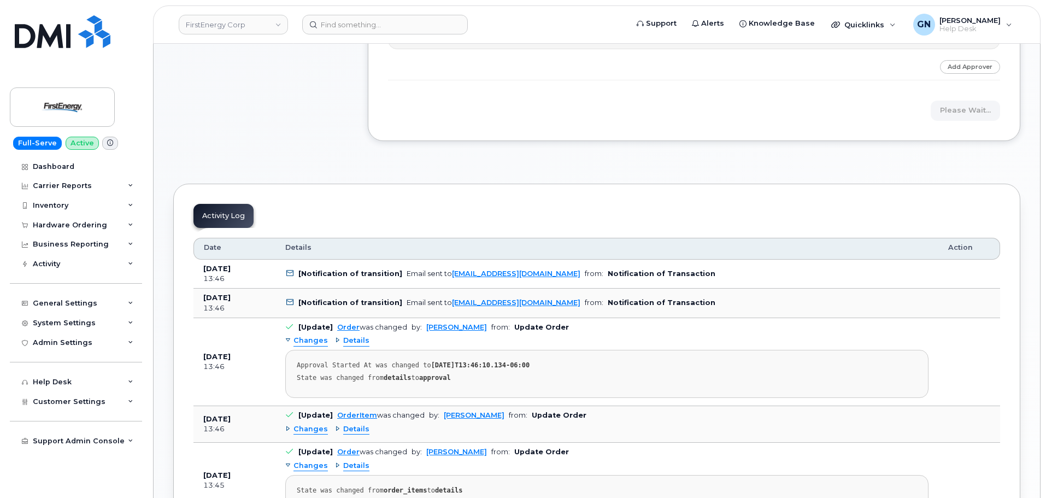
scroll to position [383, 0]
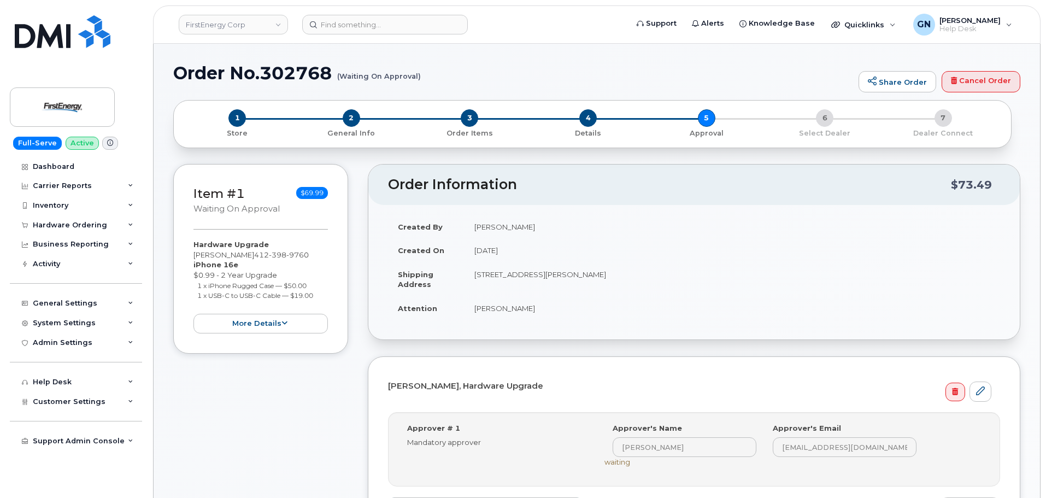
click at [211, 75] on h1 "Order No.302768 (Waiting On Approval)" at bounding box center [513, 72] width 680 height 19
drag, startPoint x: 211, startPoint y: 75, endPoint x: 264, endPoint y: 71, distance: 53.1
click at [264, 71] on h1 "Order No.302768 (Waiting On Approval)" at bounding box center [513, 72] width 680 height 19
copy h1 "Order No.302768"
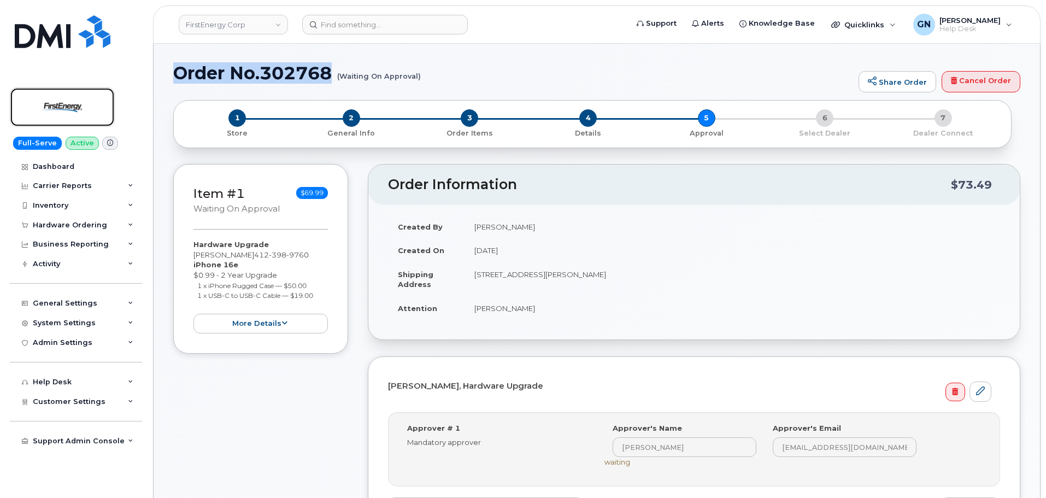
drag, startPoint x: 43, startPoint y: 112, endPoint x: 239, endPoint y: 149, distance: 199.0
click at [43, 112] on img at bounding box center [62, 107] width 84 height 32
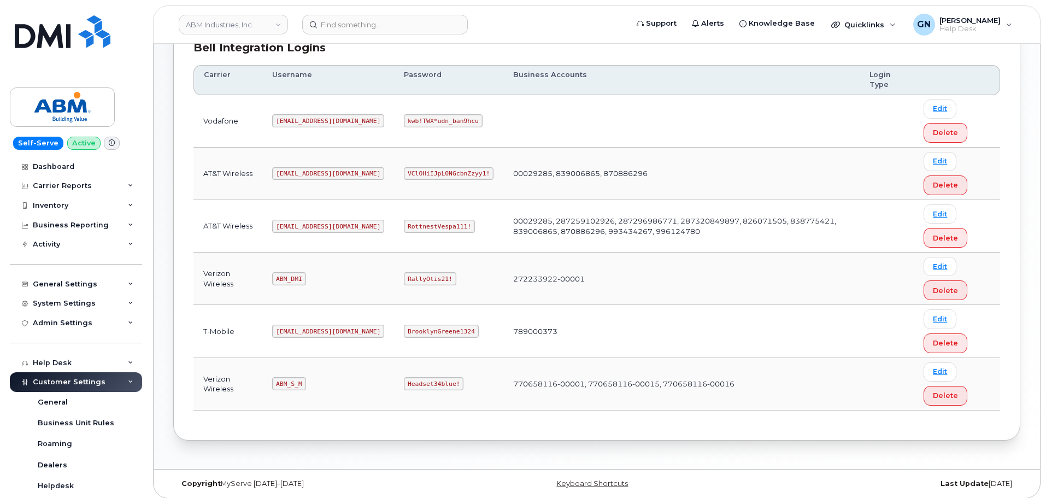
scroll to position [171, 0]
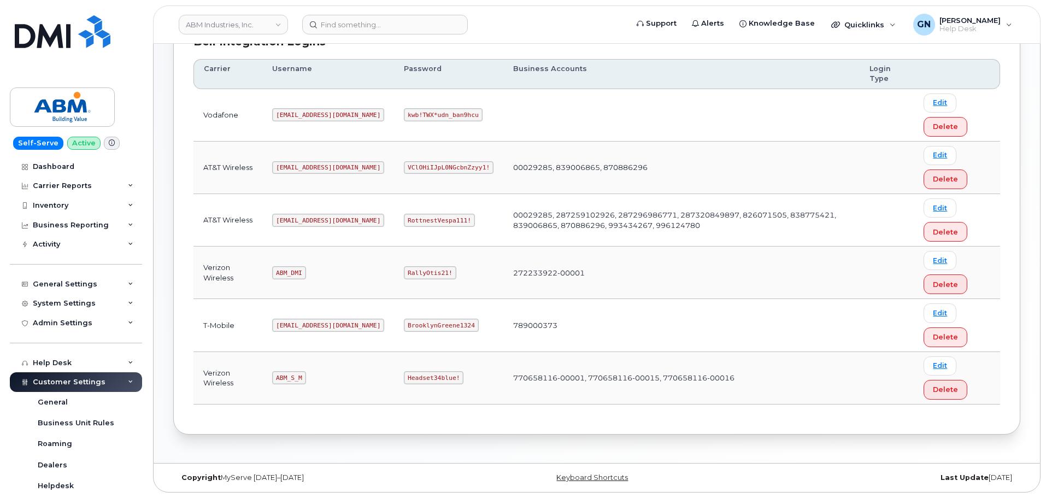
click at [302, 221] on code "[EMAIL_ADDRESS][DOMAIN_NAME]" at bounding box center [328, 220] width 112 height 13
click at [302, 222] on code "[EMAIL_ADDRESS][DOMAIN_NAME]" at bounding box center [328, 220] width 112 height 13
copy code "[EMAIL_ADDRESS][DOMAIN_NAME]"
click at [404, 216] on code "RottnestVespa111!" at bounding box center [439, 220] width 71 height 13
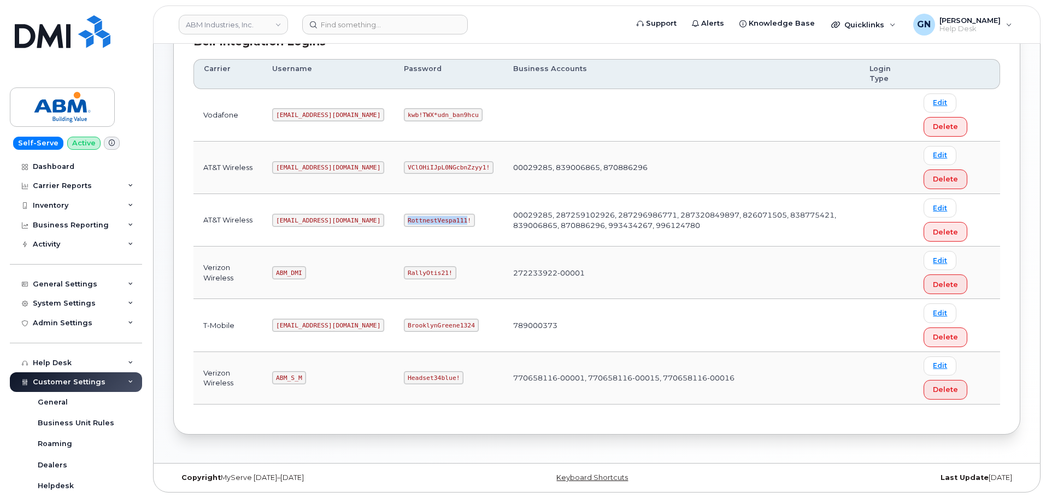
click at [404, 216] on code "RottnestVespa111!" at bounding box center [439, 220] width 71 height 13
click at [400, 212] on td "RottnestVespa111!" at bounding box center [448, 220] width 109 height 52
click at [404, 221] on code "RottnestVespa111!" at bounding box center [439, 220] width 71 height 13
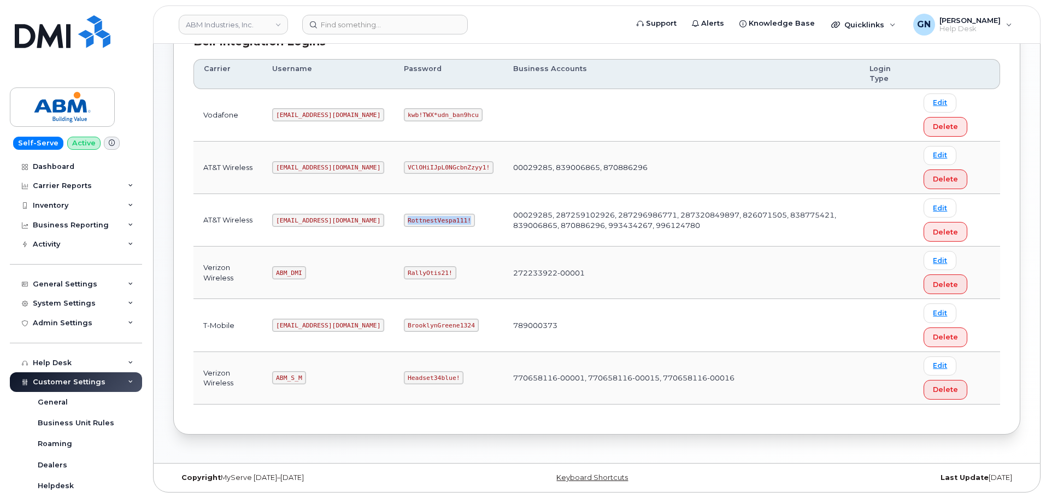
copy code "RottnestVespa111!"
